Goal: Task Accomplishment & Management: Complete application form

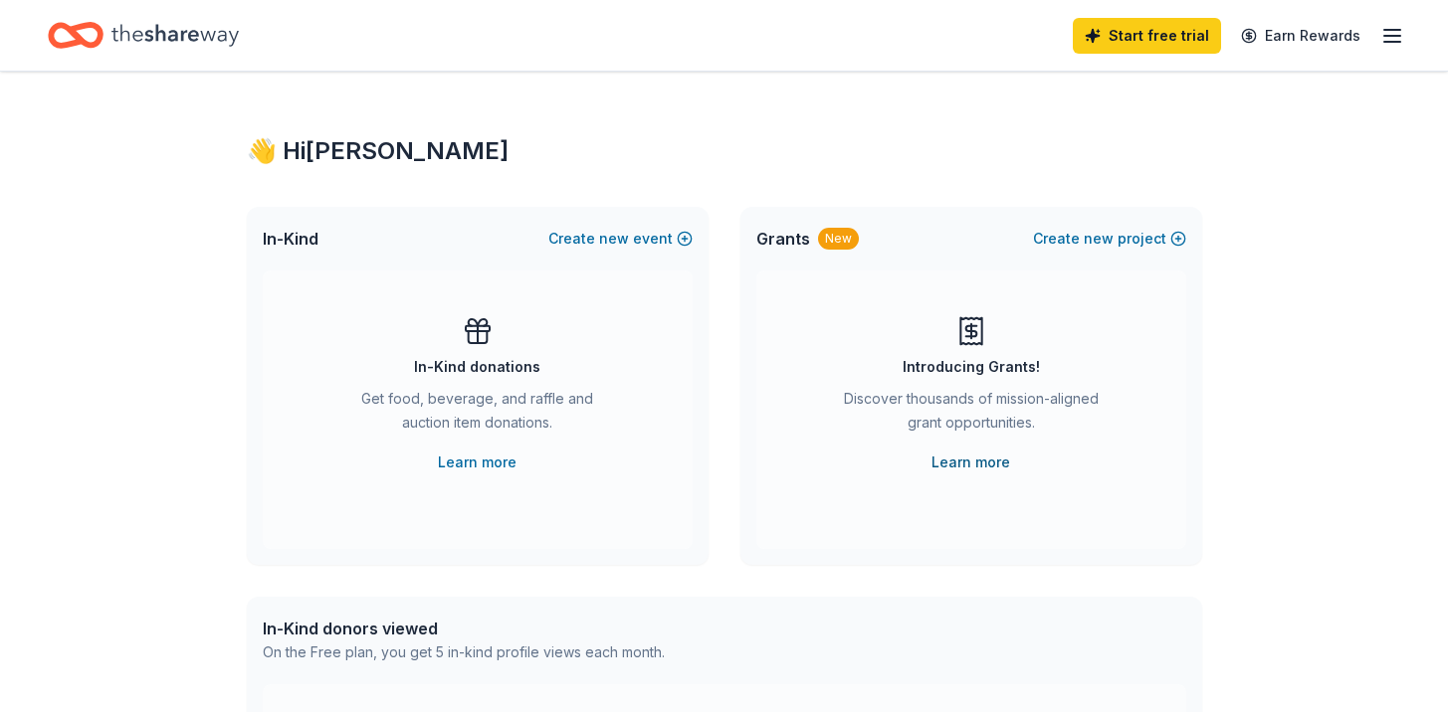
click at [963, 456] on link "Learn more" at bounding box center [970, 463] width 79 height 24
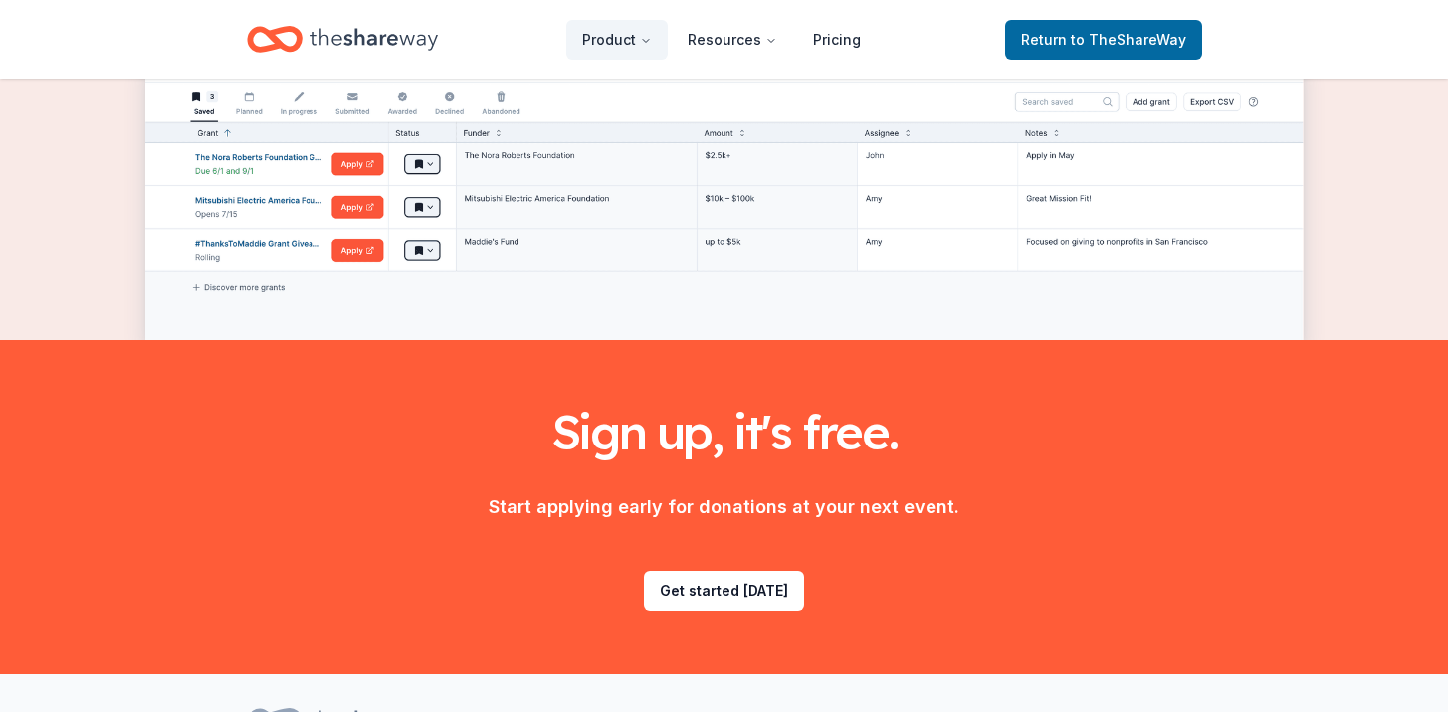
scroll to position [2609, 0]
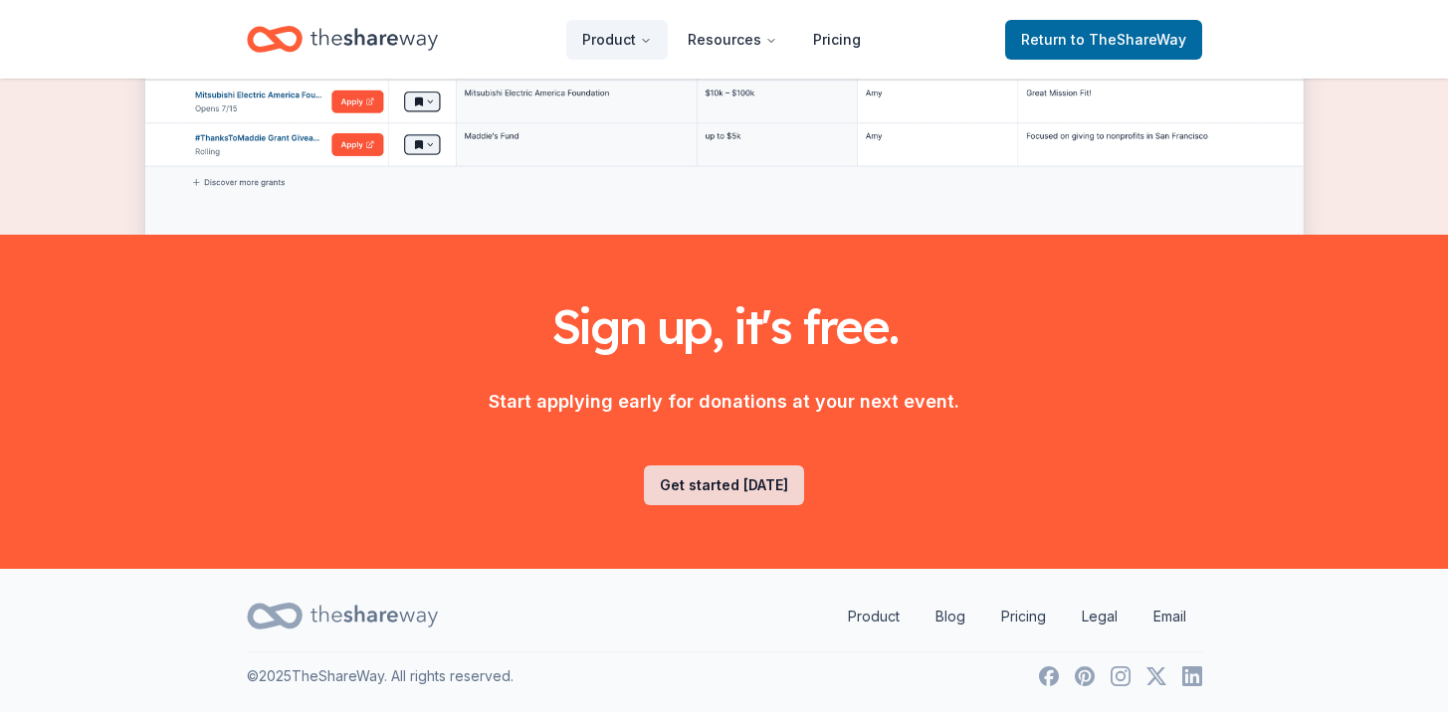
click at [765, 487] on link "Get started [DATE]" at bounding box center [724, 486] width 160 height 40
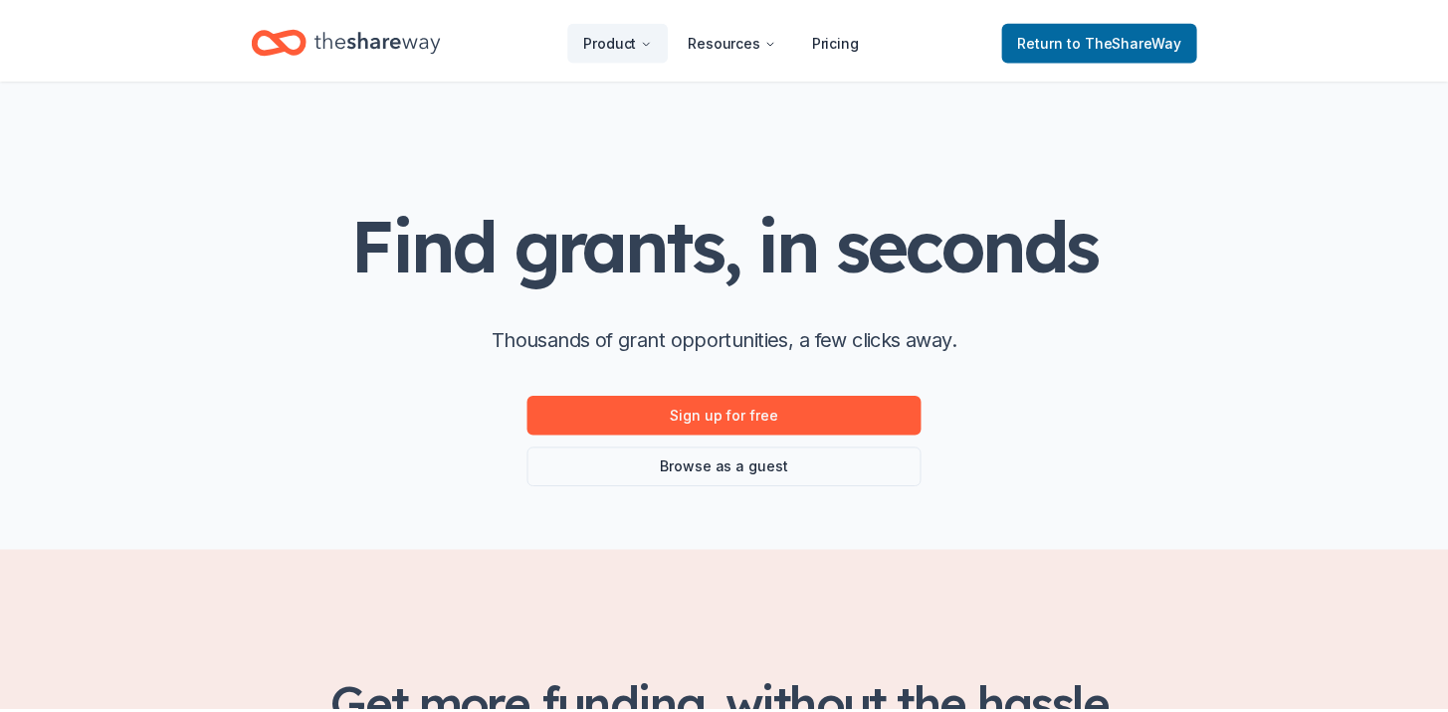
scroll to position [2609, 0]
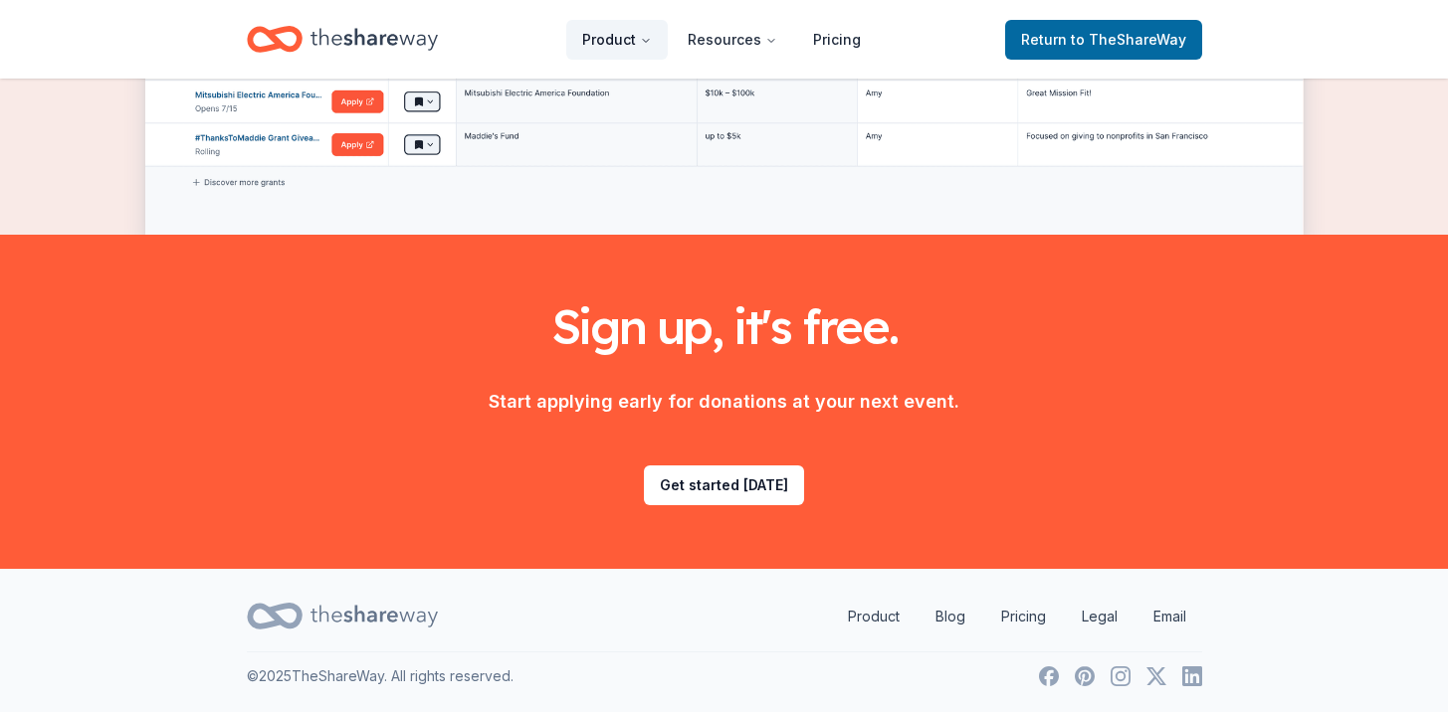
click at [633, 57] on button "Product" at bounding box center [616, 40] width 101 height 40
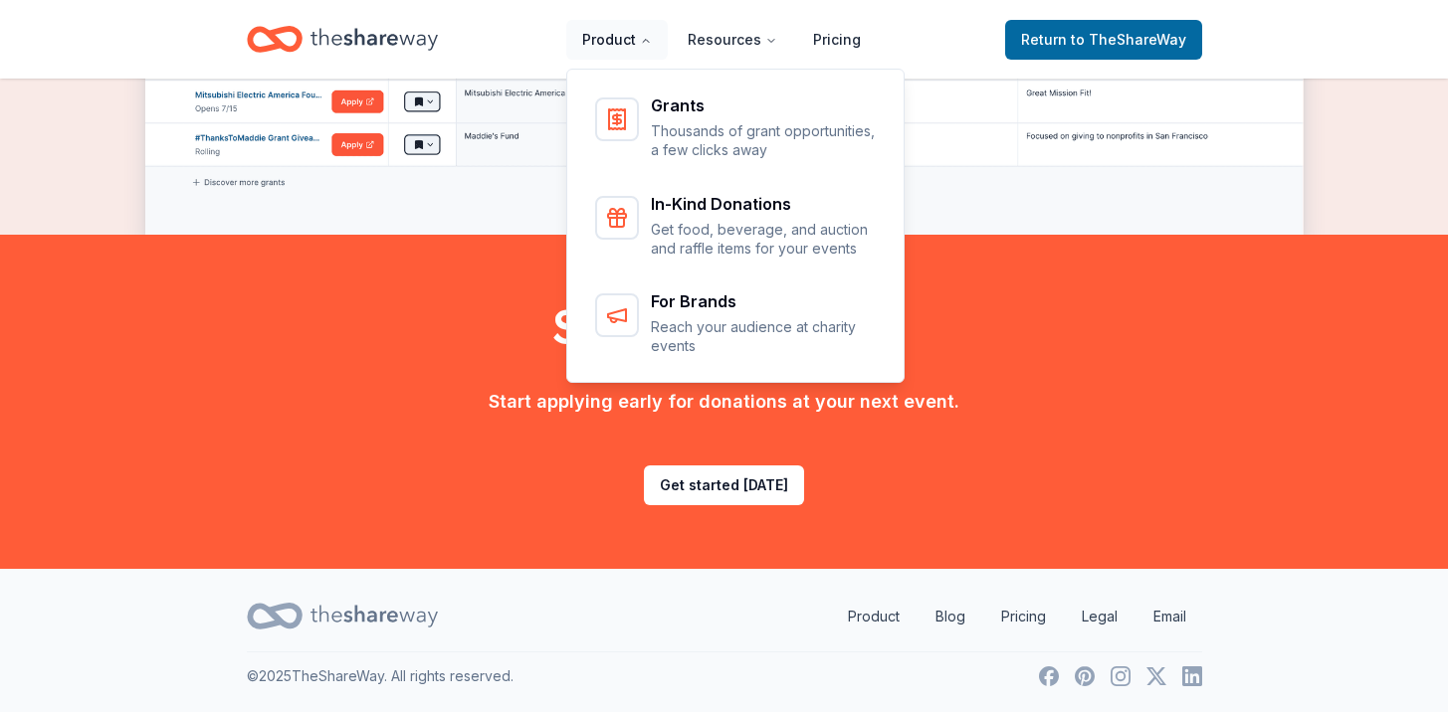
click at [635, 42] on button "Product" at bounding box center [616, 40] width 101 height 40
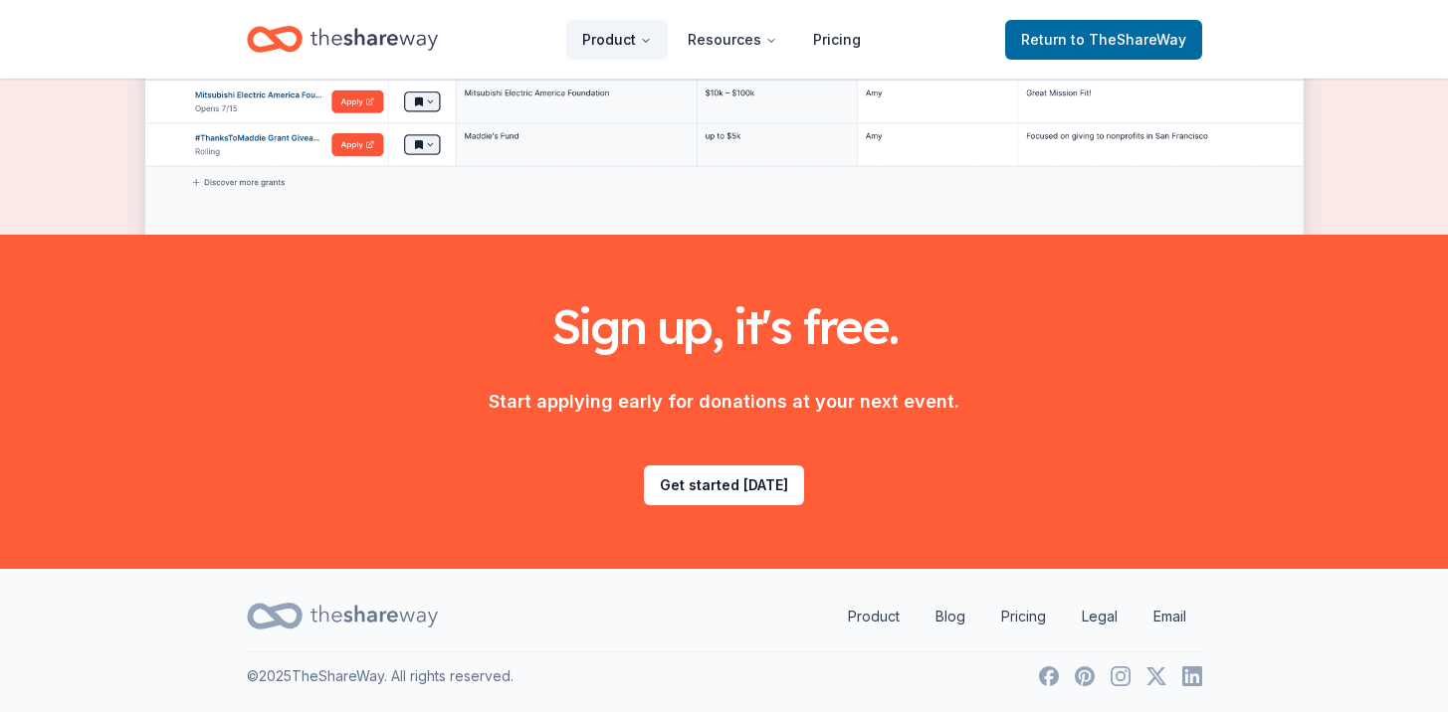
click at [635, 42] on button "Product" at bounding box center [616, 40] width 101 height 40
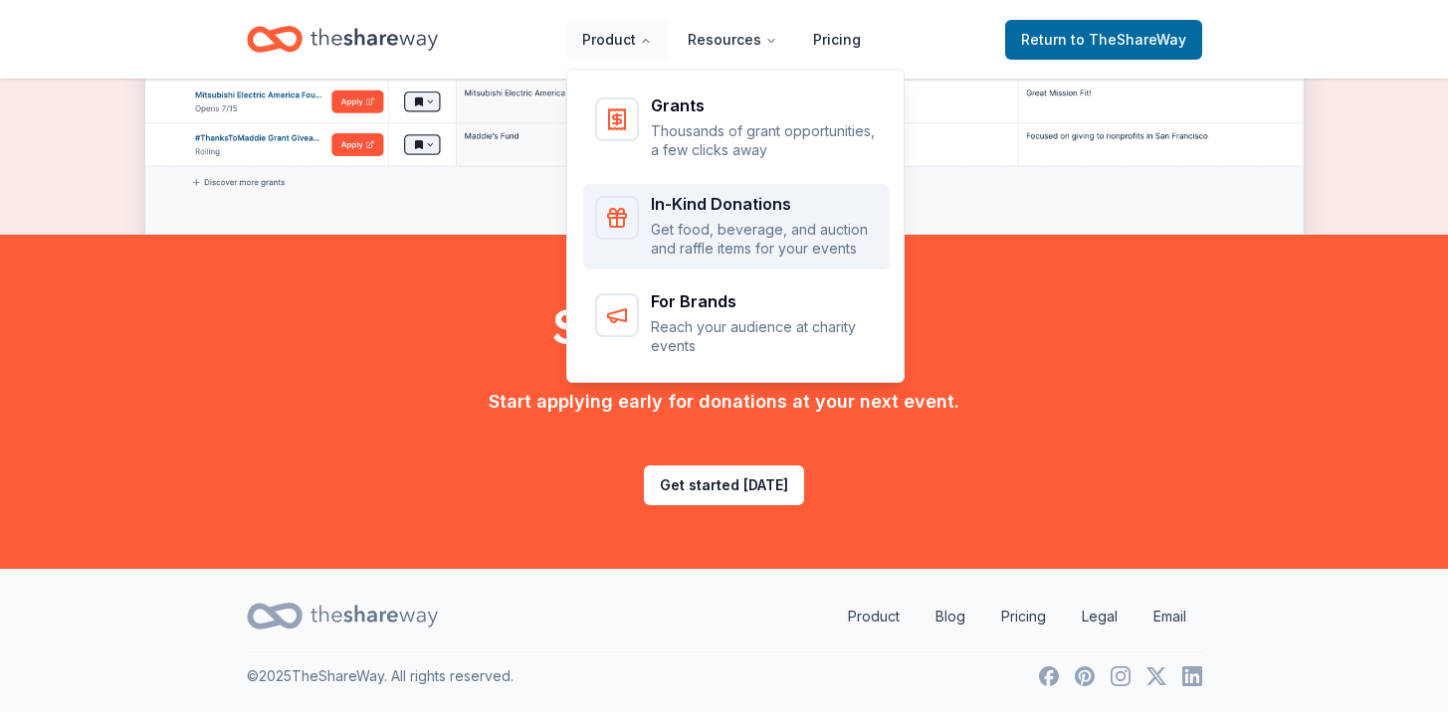
click at [711, 229] on p "Get food, beverage, and auction and raffle items for your events" at bounding box center [764, 239] width 227 height 39
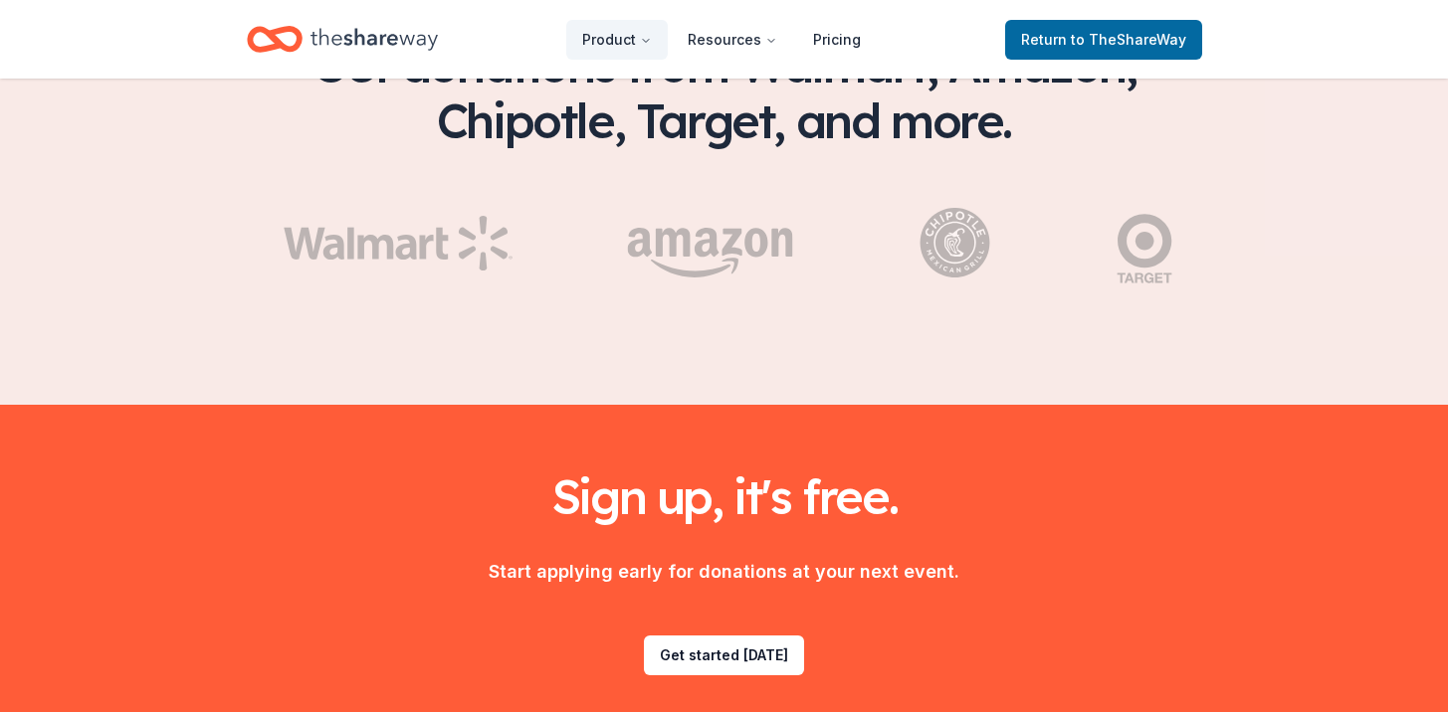
scroll to position [3378, 0]
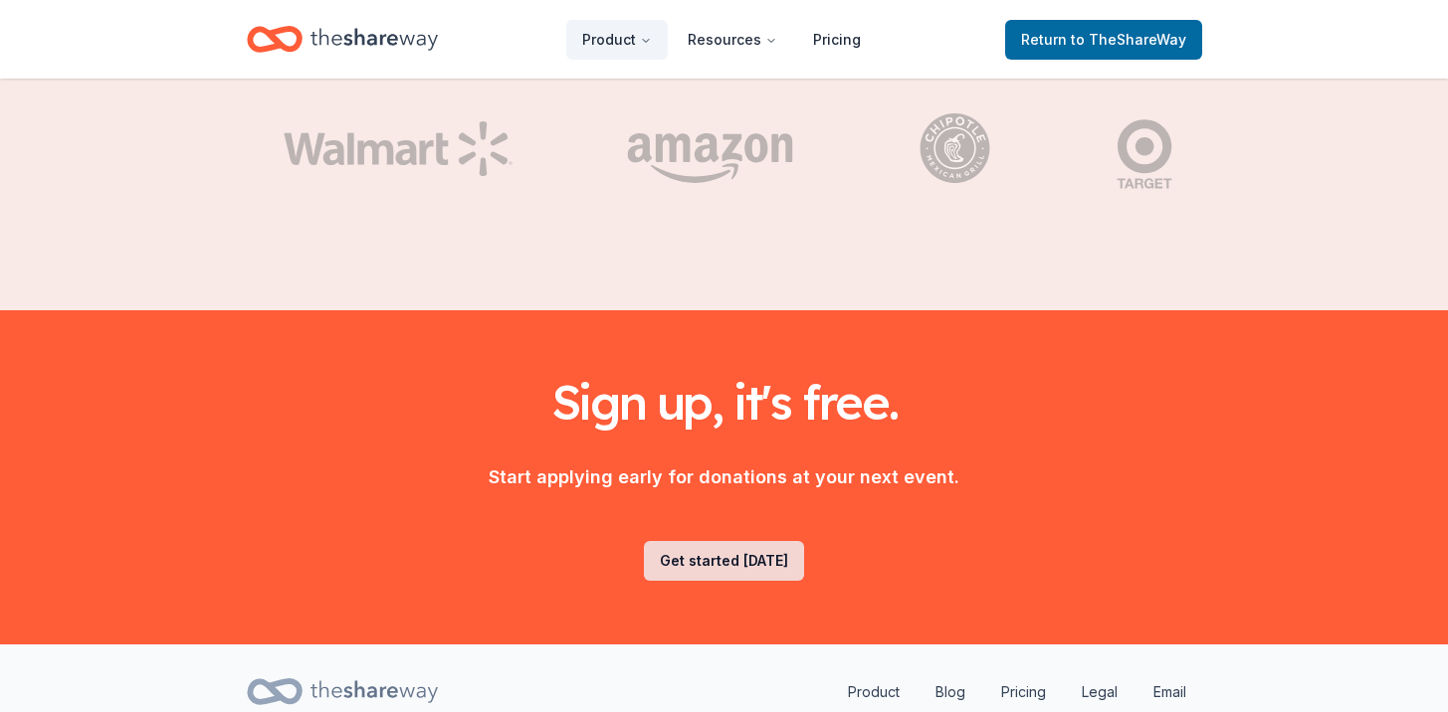
click at [740, 541] on link "Get started [DATE]" at bounding box center [724, 561] width 160 height 40
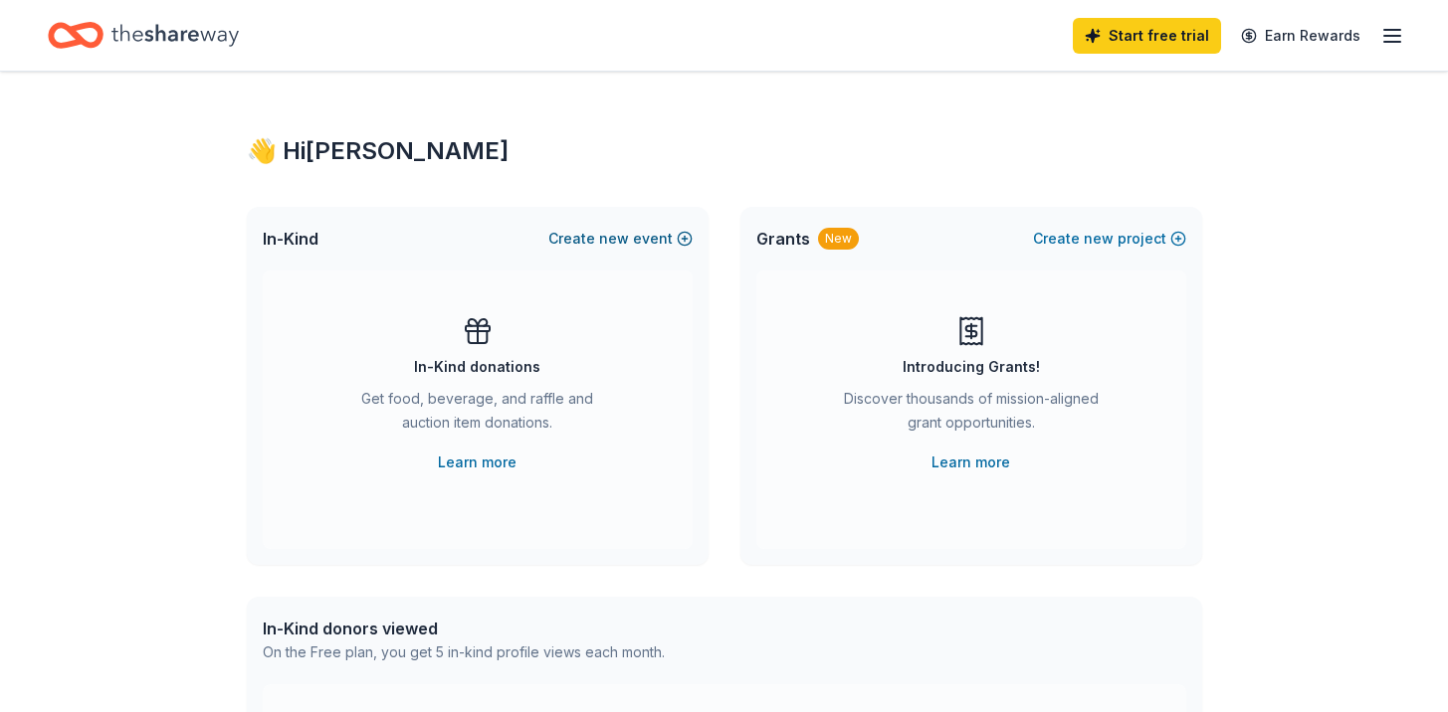
click at [603, 243] on span "new" at bounding box center [614, 239] width 30 height 24
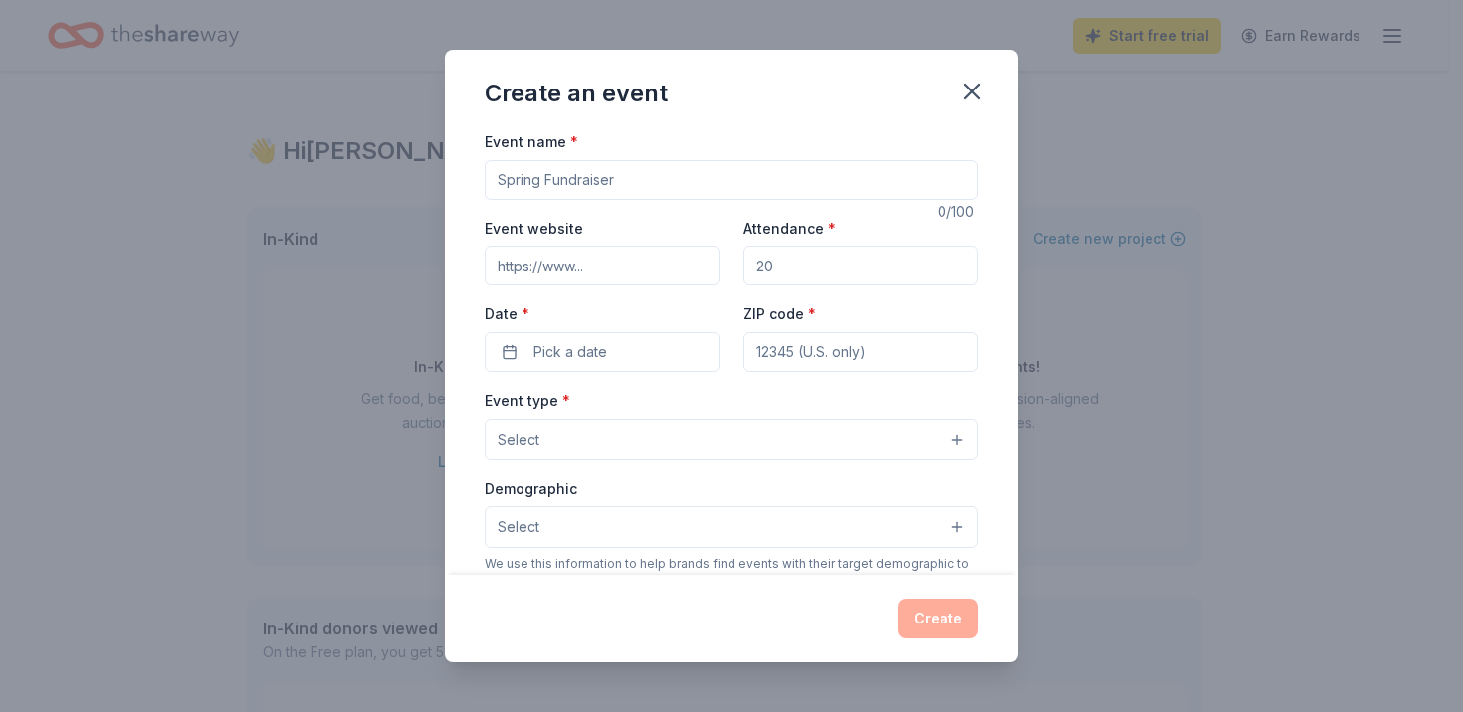
click at [597, 279] on input "Event website" at bounding box center [602, 266] width 235 height 40
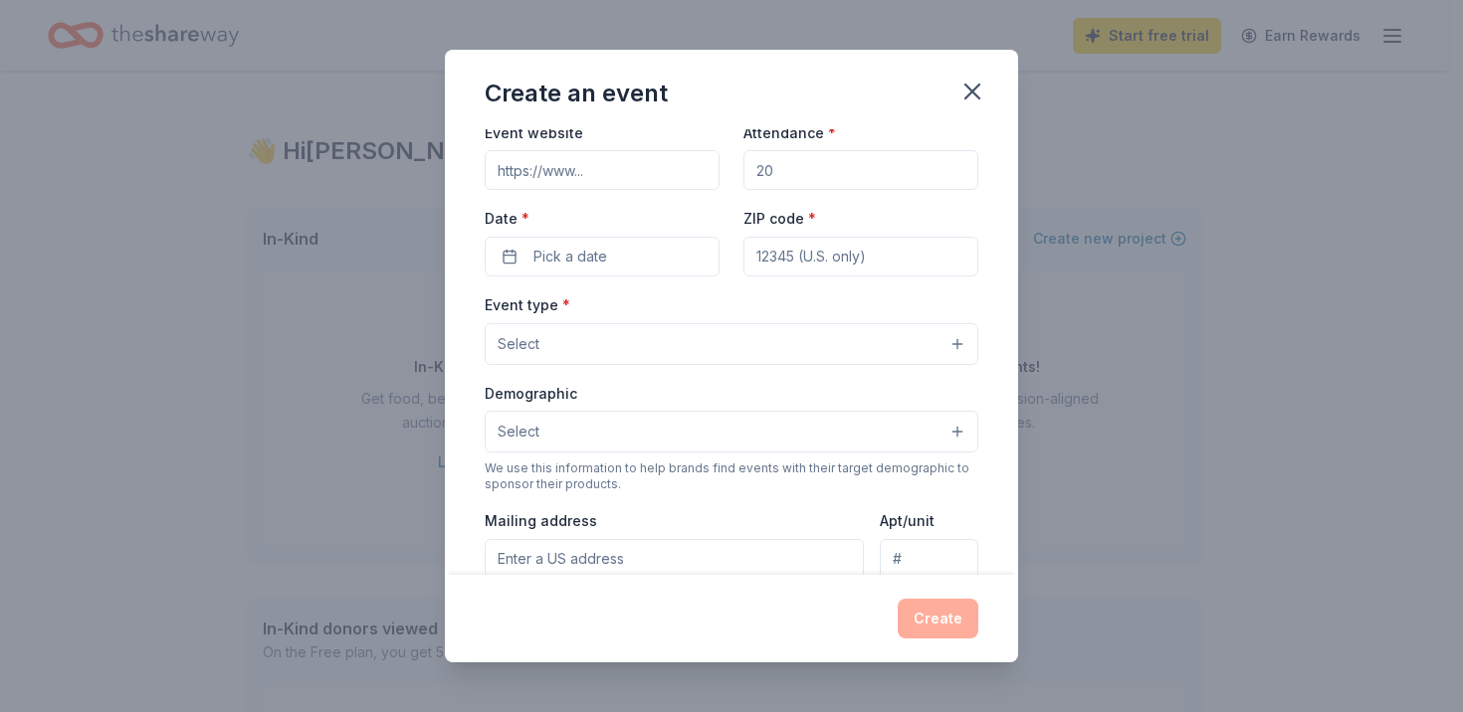
scroll to position [95, 0]
click at [645, 330] on button "Select" at bounding box center [732, 345] width 494 height 42
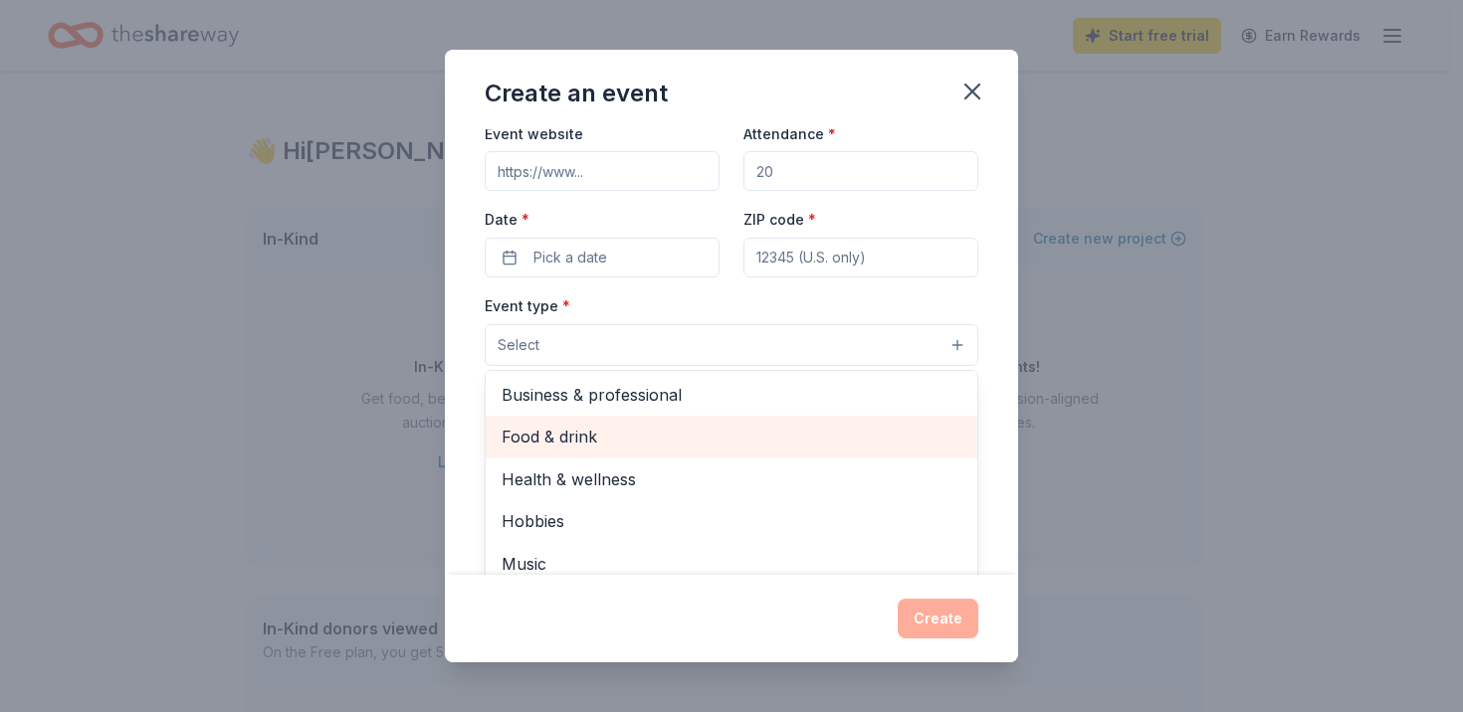
click at [639, 448] on span "Food & drink" at bounding box center [731, 437] width 460 height 26
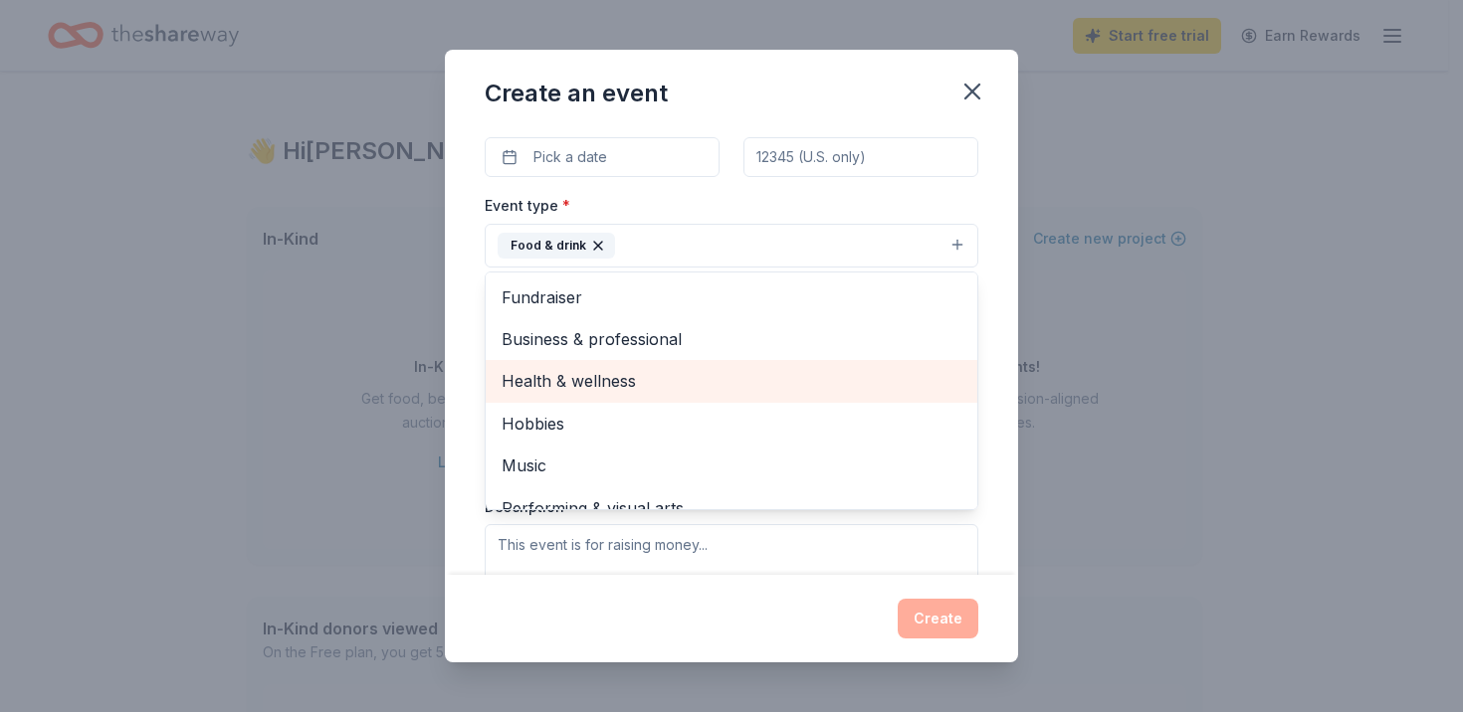
scroll to position [24, 0]
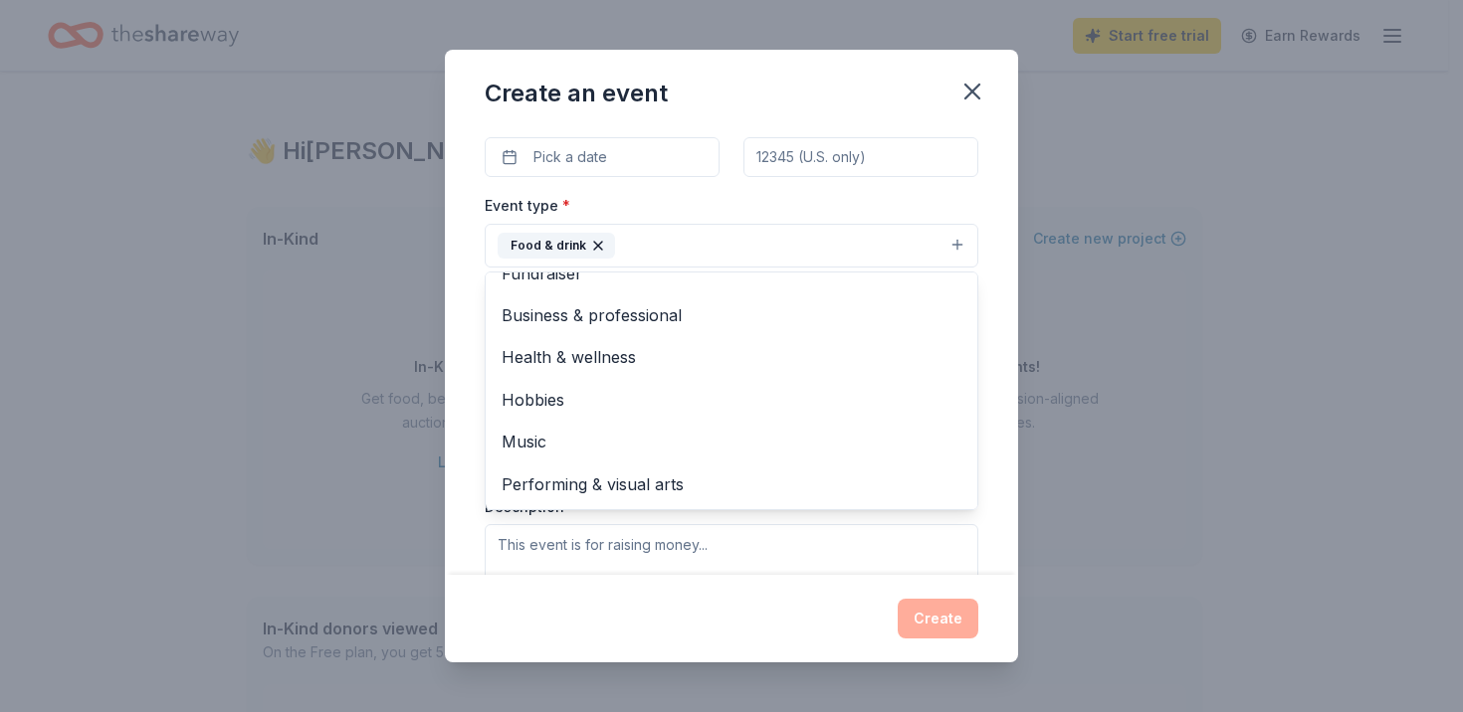
click at [590, 238] on icon "button" at bounding box center [598, 246] width 16 height 16
